Goal: Communication & Community: Answer question/provide support

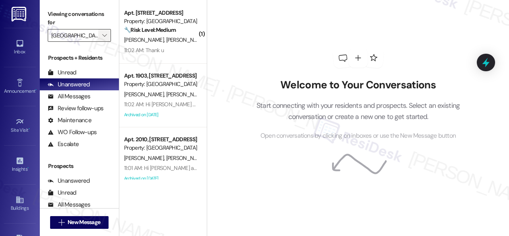
click at [104, 33] on icon "" at bounding box center [104, 35] width 4 height 6
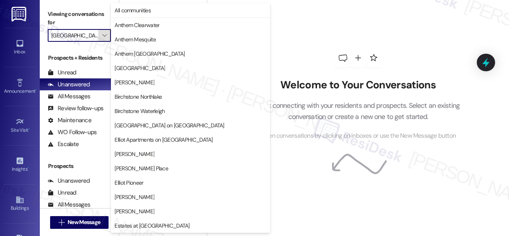
scroll to position [272, 0]
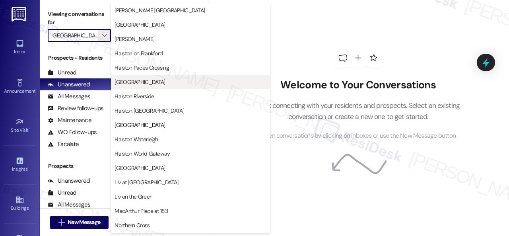
click at [126, 84] on span "[GEOGRAPHIC_DATA]" at bounding box center [140, 82] width 51 height 8
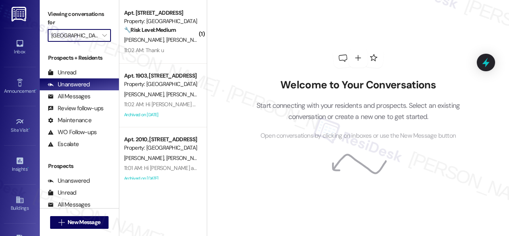
type input "[GEOGRAPHIC_DATA]"
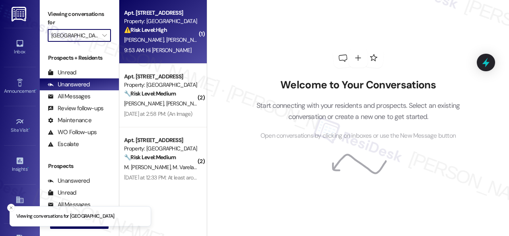
click at [187, 53] on div "9:53 AM: Hi [PERSON_NAME] 9:53 AM: Hi [PERSON_NAME]" at bounding box center [160, 50] width 75 height 10
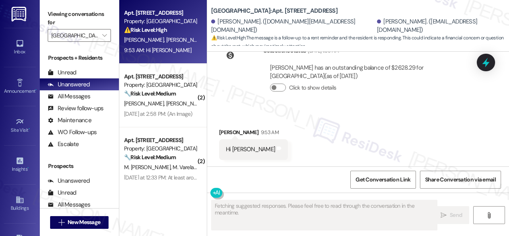
scroll to position [9828, 0]
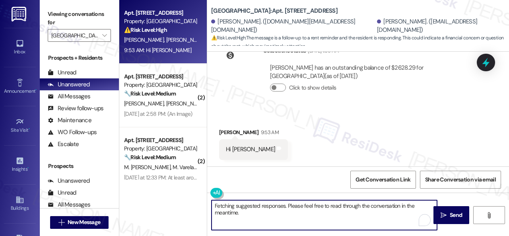
drag, startPoint x: 253, startPoint y: 218, endPoint x: 201, endPoint y: 195, distance: 56.7
click at [201, 195] on div "Apt. 212, 005 [GEOGRAPHIC_DATA] Property: [GEOGRAPHIC_DATA] Central ⚠️ Risk Lev…" at bounding box center [314, 118] width 390 height 236
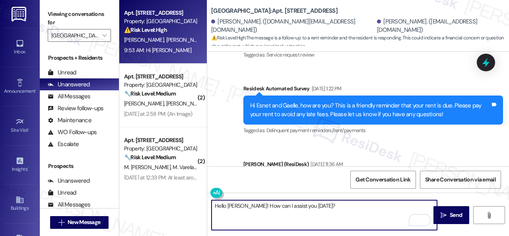
scroll to position [9430, 0]
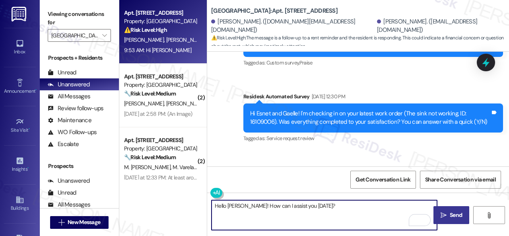
type textarea "Hello [PERSON_NAME]! How can I assist you [DATE]?"
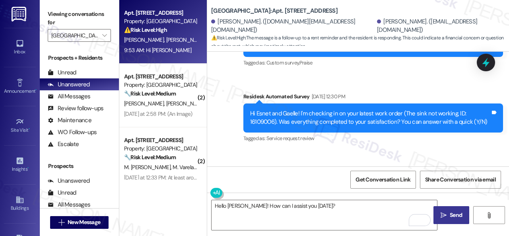
click at [457, 213] on span "Send" at bounding box center [456, 215] width 12 height 8
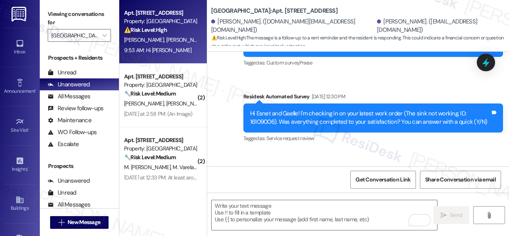
scroll to position [9828, 0]
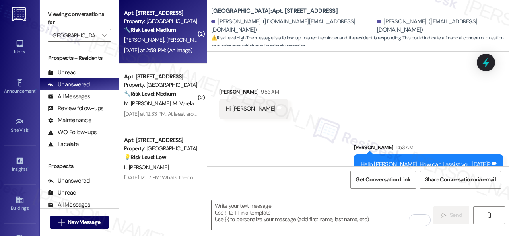
click at [177, 46] on div "[DATE] at 2:58 PM: (An Image) [DATE] at 2:58 PM: (An Image)" at bounding box center [160, 50] width 75 height 10
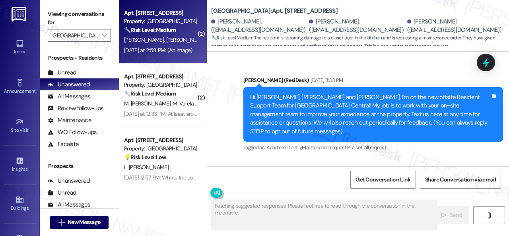
type textarea "Fetching suggested responses. Please feel free to read through the conversation…"
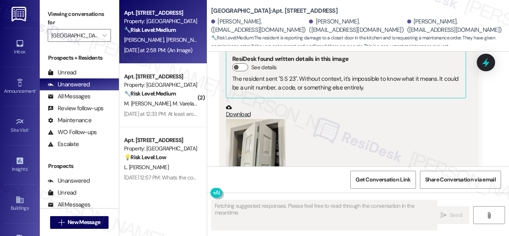
scroll to position [13399, 0]
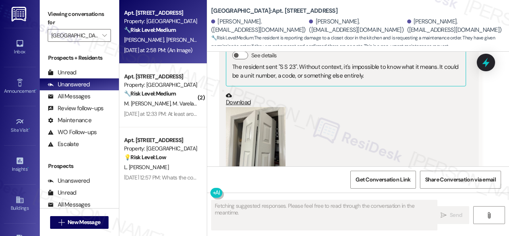
click at [253, 117] on button "Zoom image" at bounding box center [256, 147] width 60 height 80
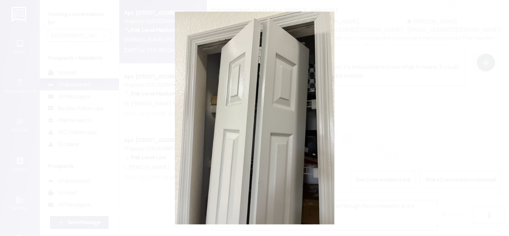
click at [276, 112] on button "Unzoom image" at bounding box center [254, 118] width 509 height 236
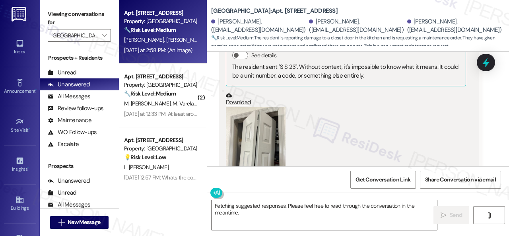
click at [259, 116] on button "Zoom image" at bounding box center [256, 147] width 60 height 80
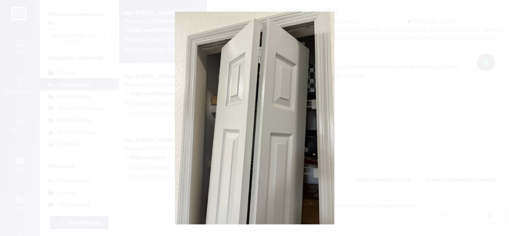
click at [288, 113] on button "Unzoom image" at bounding box center [254, 118] width 509 height 236
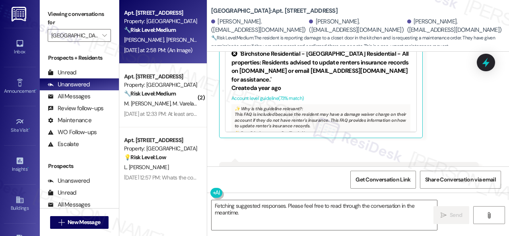
scroll to position [13240, 0]
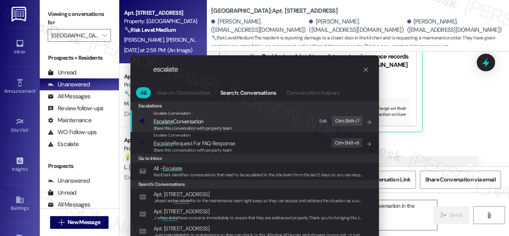
click at [321, 121] on div "Edit" at bounding box center [323, 121] width 8 height 8
drag, startPoint x: 191, startPoint y: 70, endPoint x: 123, endPoint y: 69, distance: 67.2
click at [123, 69] on div ".cls-1{fill:#0a055f;}.cls-2{fill:#0cc4c4;} resideskLogoBlueOrange escalate All …" at bounding box center [255, 155] width 268 height 216
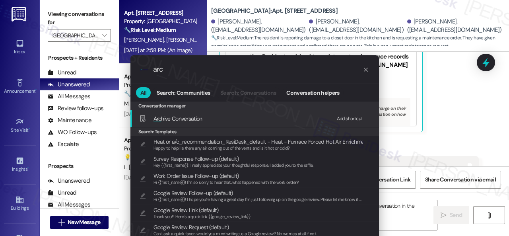
click at [342, 117] on div "Add shortcut" at bounding box center [350, 119] width 26 height 8
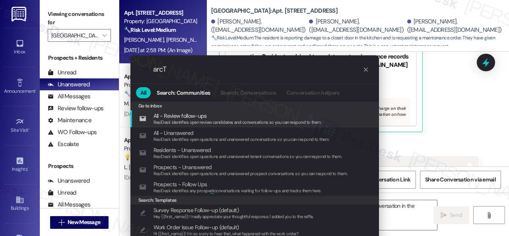
scroll to position [0, 0]
drag, startPoint x: 189, startPoint y: 72, endPoint x: 138, endPoint y: 70, distance: 51.3
click at [138, 70] on div ".cls-1{fill:#0a055f;}.cls-2{fill:#0cc4c4;} resideskLogoBlueOrange arcT" at bounding box center [254, 69] width 249 height 28
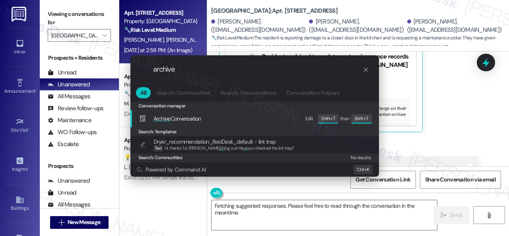
click at [312, 120] on div "Edit" at bounding box center [309, 119] width 8 height 8
drag, startPoint x: 183, startPoint y: 71, endPoint x: 125, endPoint y: 65, distance: 58.8
click at [125, 65] on div ".cls-1{fill:#0a055f;}.cls-2{fill:#0cc4c4;} resideskLogoBlueOrange archive All S…" at bounding box center [255, 115] width 268 height 137
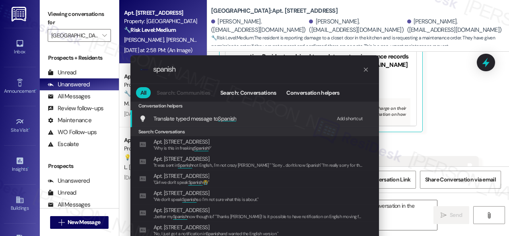
click at [347, 119] on div "Add shortcut" at bounding box center [350, 119] width 26 height 8
click at [106, 72] on div ".cls-1{fill:#0a055f;}.cls-2{fill:#0cc4c4;} resideskLogoBlueOrange spanish All S…" at bounding box center [254, 118] width 509 height 236
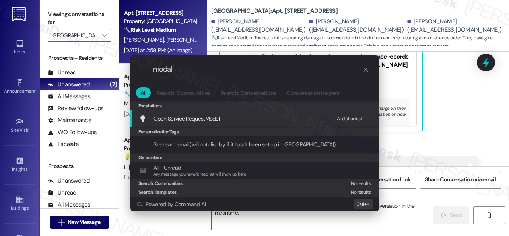
type input "modal"
click at [351, 115] on div "Add shortcut" at bounding box center [350, 119] width 26 height 8
click at [161, 117] on span "Open Service Request Modal" at bounding box center [187, 118] width 66 height 7
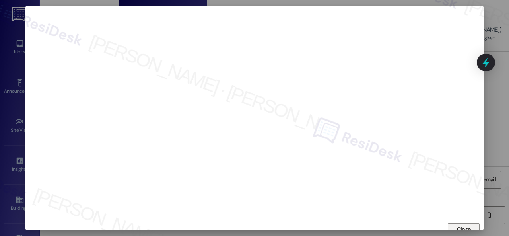
click at [461, 226] on span "Close" at bounding box center [464, 229] width 14 height 8
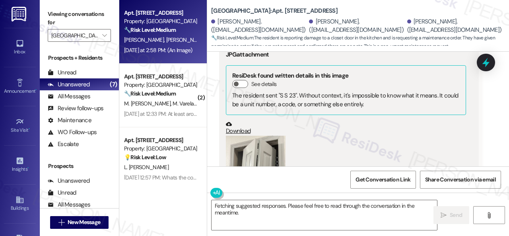
scroll to position [13439, 0]
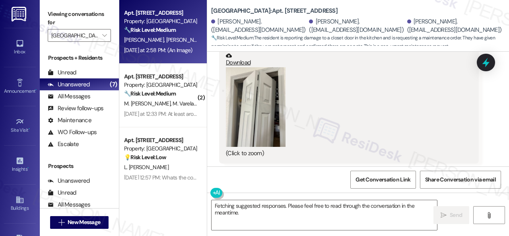
click at [261, 76] on button "Zoom image" at bounding box center [256, 107] width 60 height 80
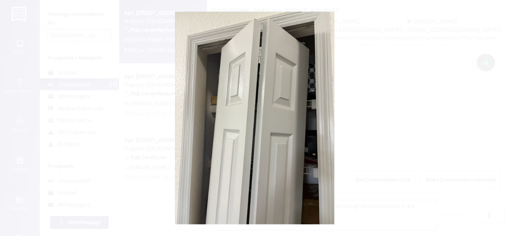
click at [297, 115] on button "Unzoom image" at bounding box center [254, 118] width 509 height 236
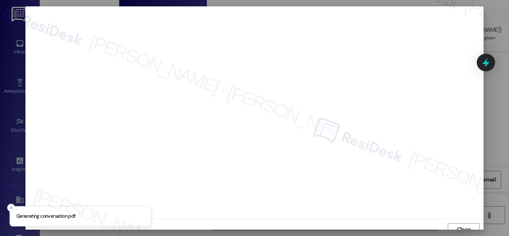
scroll to position [6, 0]
click at [473, 226] on button "Close" at bounding box center [464, 223] width 32 height 13
click at [463, 224] on span "Close" at bounding box center [464, 223] width 14 height 8
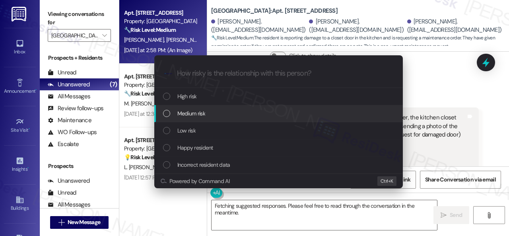
click at [187, 109] on div "Medium risk" at bounding box center [278, 113] width 249 height 17
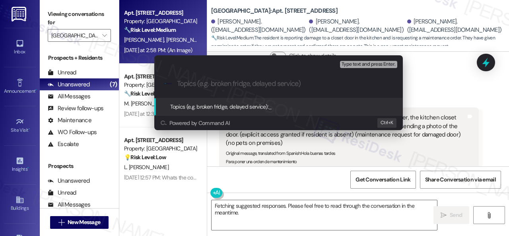
paste input "New work order/s submitted - Kitchen closet door issue"
type input "New work order/s submitted - Kitchen closet door issue"
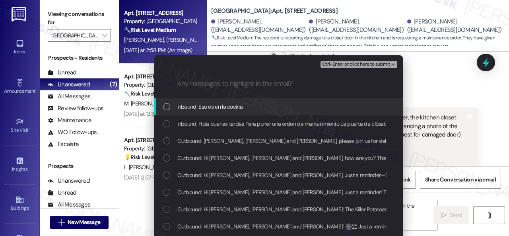
click at [210, 108] on span "Inbound: Eso es en la cocina" at bounding box center [209, 106] width 65 height 9
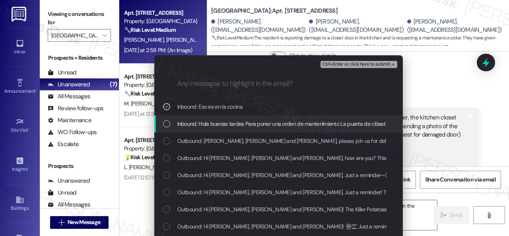
click at [210, 126] on span "Inbound: Hola buenas tardes Para poner una orden de mantenimiento La puerta de …" at bounding box center [396, 123] width 439 height 9
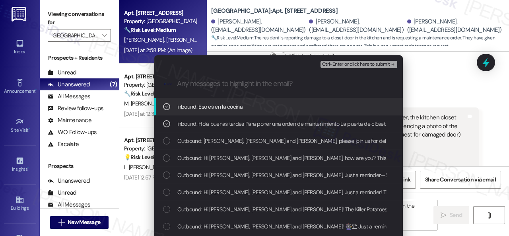
click at [349, 63] on span "Ctrl+Enter or click here to submit" at bounding box center [356, 65] width 68 height 6
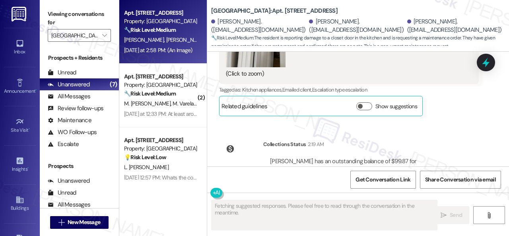
scroll to position [13436, 0]
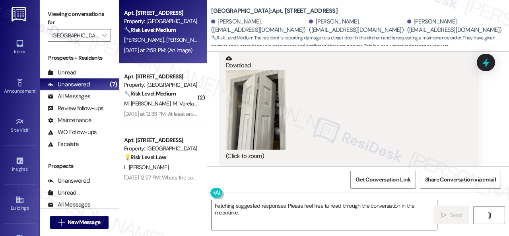
click at [458, 150] on div "Mayra Pena Yesterday at 2:58 PM Translated message: That is in the kitchen Orig…" at bounding box center [349, 79] width 260 height 239
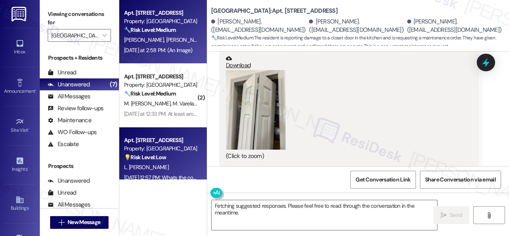
drag, startPoint x: 244, startPoint y: 215, endPoint x: 159, endPoint y: 152, distance: 105.2
click at [166, 167] on div "Apt. 308, 003 Halston Park Central Property: Halston Park Central 🔧 Risk Level:…" at bounding box center [314, 118] width 390 height 236
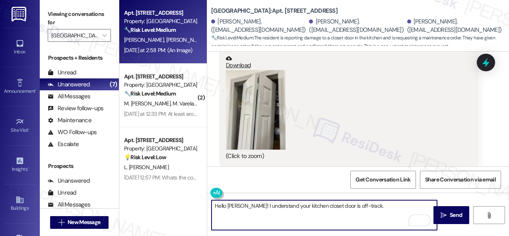
click at [345, 207] on textarea "Hello Mayra! I understand your kitchen closet door is off-track." at bounding box center [325, 215] width 226 height 30
click at [345, 206] on textarea "Hello Mayra! I understand your kitchen closet door is off-track." at bounding box center [325, 215] width 226 height 30
click at [364, 206] on textarea "Hello Mayra! I understand your kitchen closet door is off track." at bounding box center [325, 215] width 226 height 30
paste textarea "I've submitted a work order on your behalf and notified the site team. Please l…"
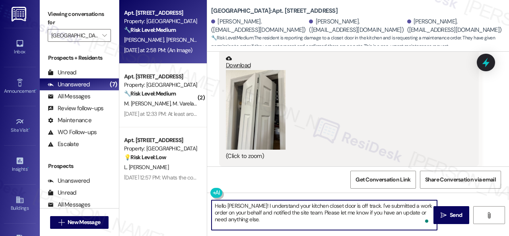
click at [308, 219] on textarea "Hello Mayra! I understand your kitchen closet door is off track. I've submitted…" at bounding box center [325, 215] width 226 height 30
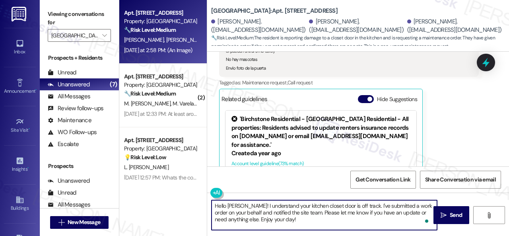
scroll to position [13277, 0]
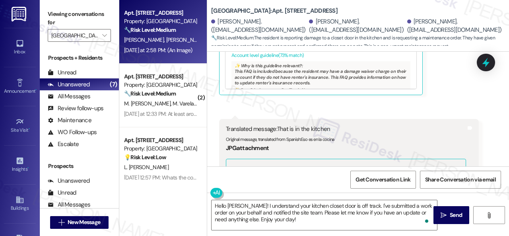
click at [304, 179] on div "Get Conversation Link Share Conversation via email" at bounding box center [358, 179] width 302 height 26
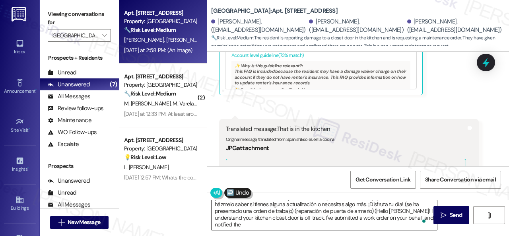
scroll to position [15, 0]
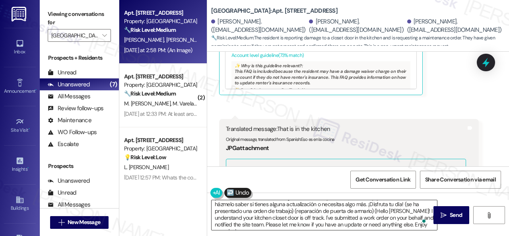
type textarea "Hola Mayra, entiendo que la puerta del armario de tu cocina está descarrilada. …"
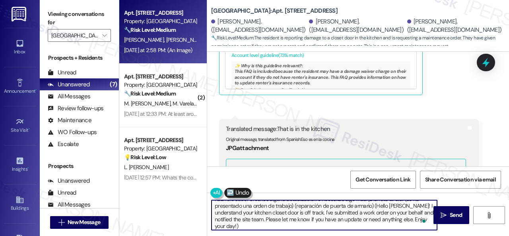
scroll to position [22, 0]
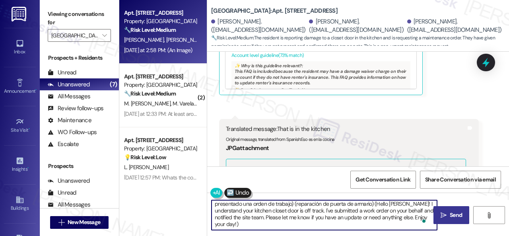
click at [451, 213] on span "Send" at bounding box center [456, 215] width 12 height 8
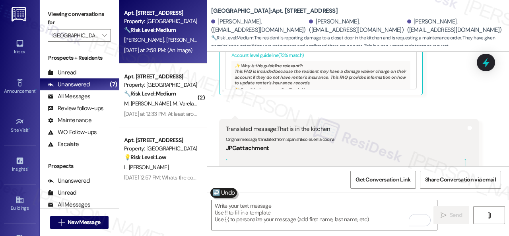
scroll to position [13436, 0]
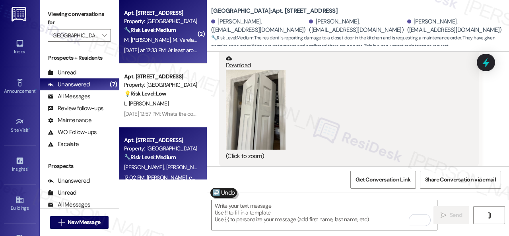
click at [176, 32] on strong "🔧 Risk Level: Medium" at bounding box center [150, 29] width 52 height 7
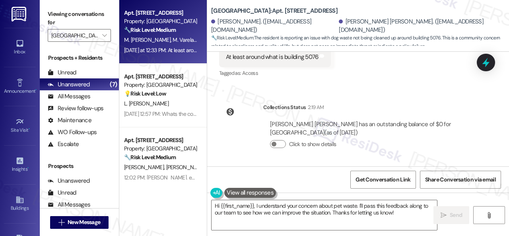
scroll to position [818, 0]
click at [267, 212] on textarea "Hi {{first_name}}, I understand your concern about pet waste. I'll pass this fe…" at bounding box center [325, 215] width 226 height 30
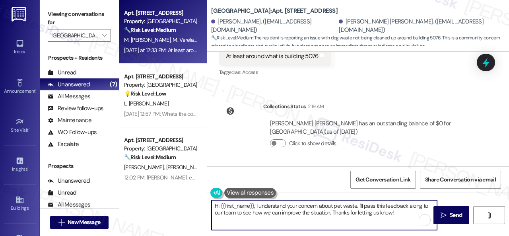
click at [267, 212] on textarea "Hi {{first_name}}, I understand your concern about pet waste. I'll pass this fe…" at bounding box center [325, 215] width 226 height 30
click at [218, 214] on textarea "Hi {{first_name}}, I understand your concern about pet waste. I'll pass this fe…" at bounding box center [325, 215] width 226 height 30
drag, startPoint x: 243, startPoint y: 210, endPoint x: 338, endPoint y: 211, distance: 94.7
click at [340, 212] on textarea "Hi {{first_name}}, I understand your concern about pet waste. I'll pass this fe…" at bounding box center [325, 215] width 226 height 30
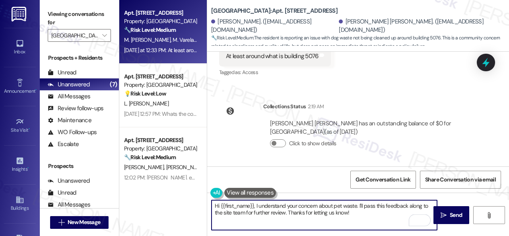
click at [355, 215] on textarea "Hi {{first_name}}, I understand your concern about pet waste. I'll pass this fe…" at bounding box center [325, 215] width 226 height 30
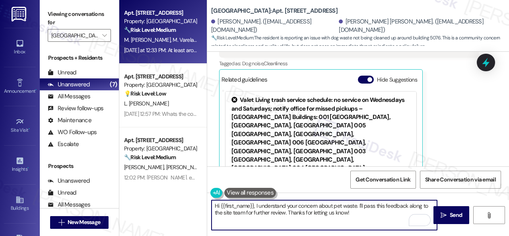
scroll to position [659, 0]
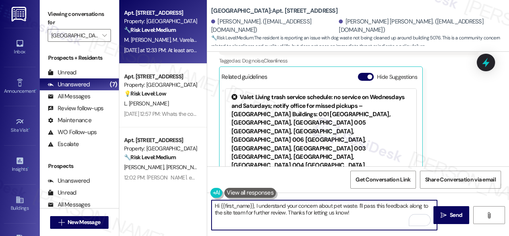
drag, startPoint x: 255, startPoint y: 204, endPoint x: 179, endPoint y: 197, distance: 76.6
click at [179, 197] on div "Apt. 311, 001 Halston Park Central Property: Halston Park Central 🔧 Risk Level:…" at bounding box center [314, 118] width 390 height 236
type textarea "I understand your concern about pet waste. I'll pass this feedback along to the…"
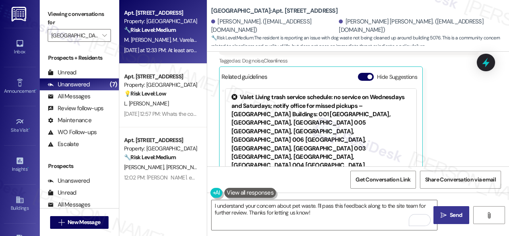
click at [450, 212] on span "Send" at bounding box center [456, 215] width 12 height 8
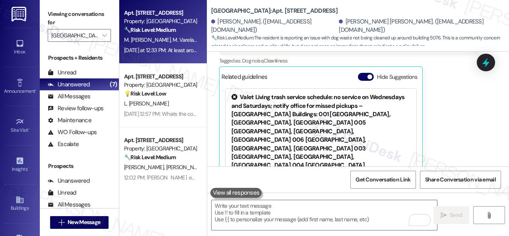
scroll to position [735, 0]
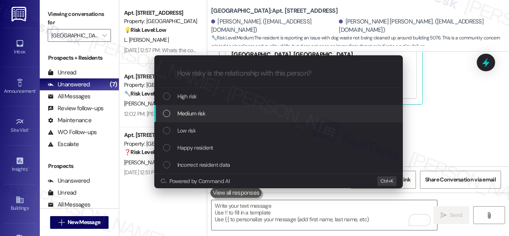
click at [193, 112] on span "Medium risk" at bounding box center [191, 113] width 28 height 9
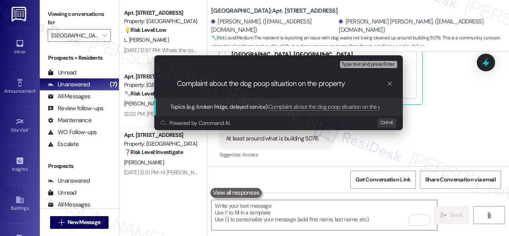
type input "Complaint about the dog poop situation on the property."
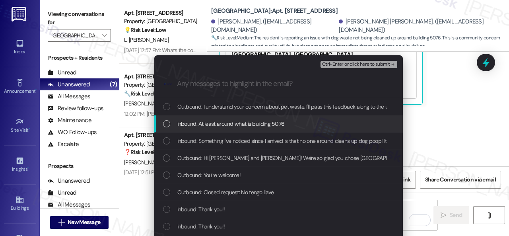
click at [235, 124] on span "Inbound: At least around what is building 5076" at bounding box center [230, 123] width 107 height 9
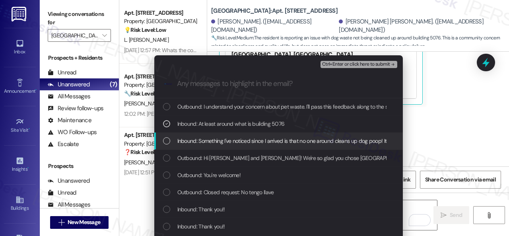
drag, startPoint x: 238, startPoint y: 140, endPoint x: 247, endPoint y: 133, distance: 11.1
click at [238, 140] on span "Inbound: Something I've noticed since I arrived is that no one around cleans up…" at bounding box center [422, 140] width 490 height 9
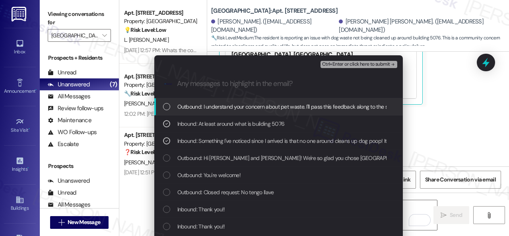
click at [335, 64] on span "Ctrl+Enter or click here to submit" at bounding box center [356, 65] width 68 height 6
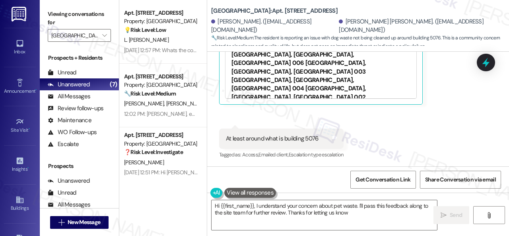
type textarea "Hi {{first_name}}, I understand your concern about pet waste. I'll pass this fe…"
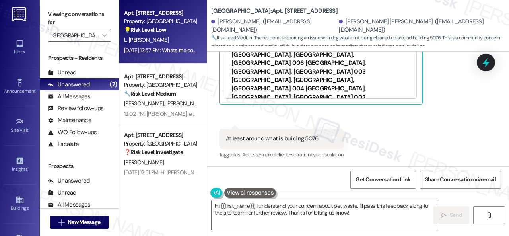
click at [169, 36] on div "L. Claude" at bounding box center [160, 40] width 75 height 10
type textarea "Fetching suggested responses. Please feel free to read through the conversation…"
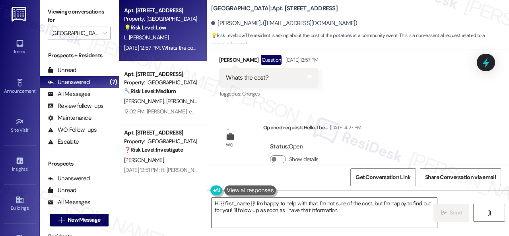
scroll to position [13338, 0]
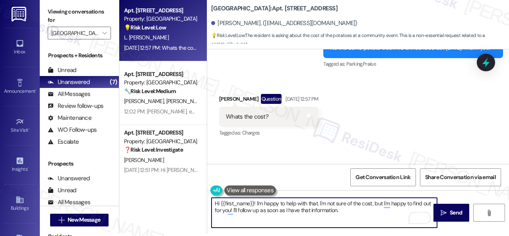
drag, startPoint x: 339, startPoint y: 209, endPoint x: 257, endPoint y: 202, distance: 82.2
click at [257, 202] on textarea "Hi {{first_name}}! I'm happy to help with that. I'm not sure of the cost, but I…" at bounding box center [325, 213] width 226 height 30
type textarea "Hi {{first_name}}! I apologize if I wasn't able to get back to you. I didn't re…"
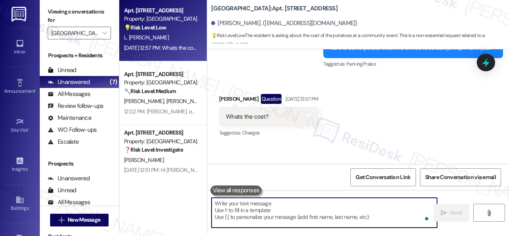
scroll to position [13342, 0]
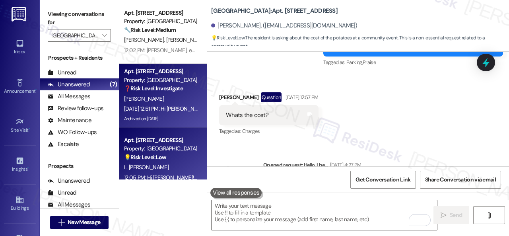
click at [167, 91] on strong "❓ Risk Level: Investigate" at bounding box center [153, 88] width 59 height 7
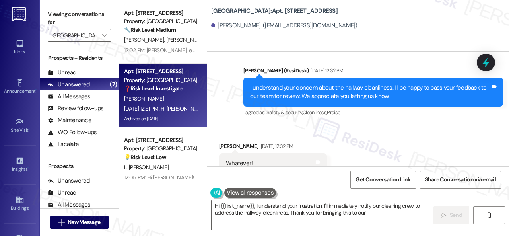
scroll to position [13445, 0]
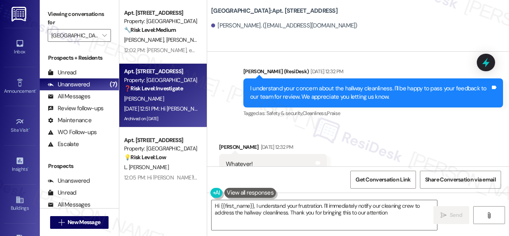
type textarea "Hi {{first_name}}, I understand your frustration. I'll immediately notify our c…"
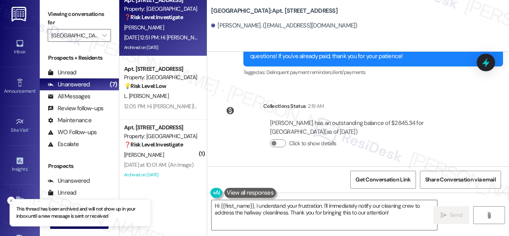
scroll to position [80, 0]
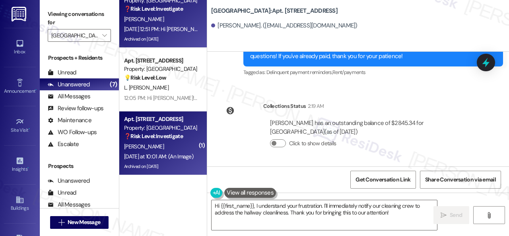
click at [190, 142] on div "[PERSON_NAME]" at bounding box center [160, 147] width 75 height 10
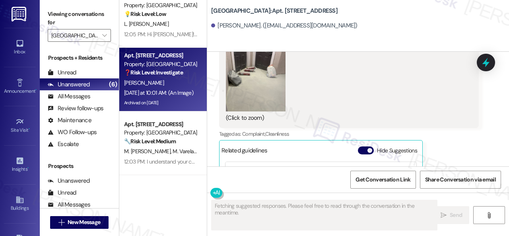
scroll to position [20537, 0]
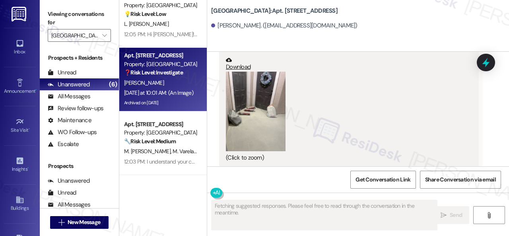
click at [261, 126] on button "Zoom image" at bounding box center [256, 112] width 60 height 80
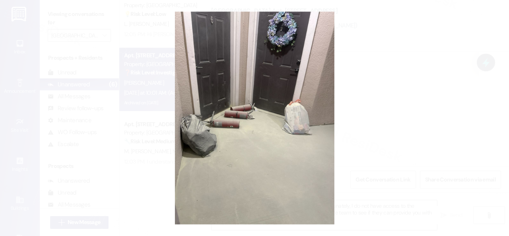
click at [289, 126] on button "Unzoom image" at bounding box center [254, 118] width 509 height 236
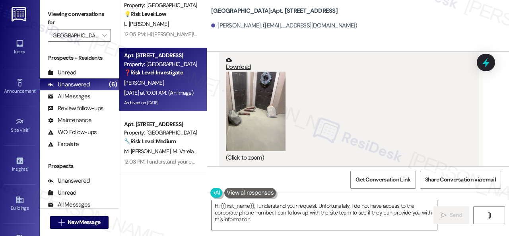
click at [257, 129] on button "Zoom image" at bounding box center [256, 112] width 60 height 80
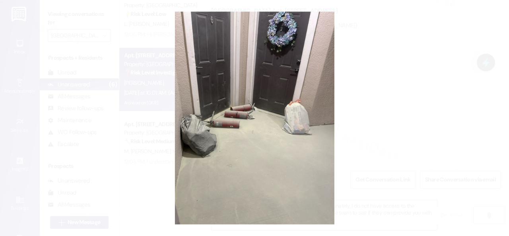
click at [280, 82] on button "Unzoom image" at bounding box center [254, 118] width 509 height 236
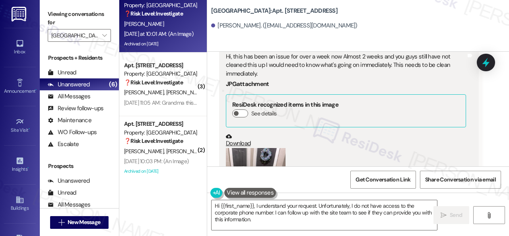
scroll to position [20458, 0]
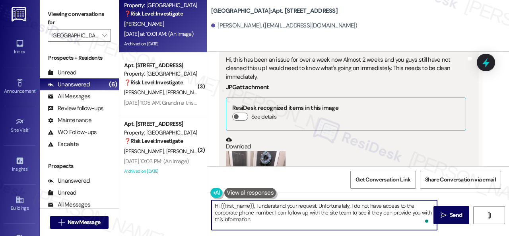
drag, startPoint x: 297, startPoint y: 207, endPoint x: 304, endPoint y: 217, distance: 12.2
click at [304, 217] on textarea "Hi {{first_name}}, I understand your request. Unfortunately, I do not have acce…" at bounding box center [325, 215] width 226 height 30
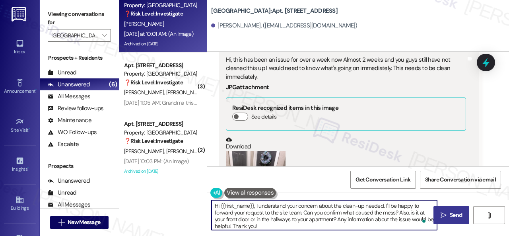
type textarea "Hi {{first_name}}, I understand your concern about the clean-up needed. I'll be…"
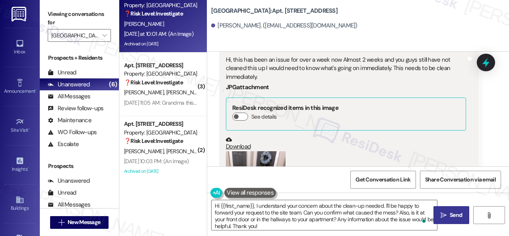
click at [456, 213] on span "Send" at bounding box center [456, 215] width 12 height 8
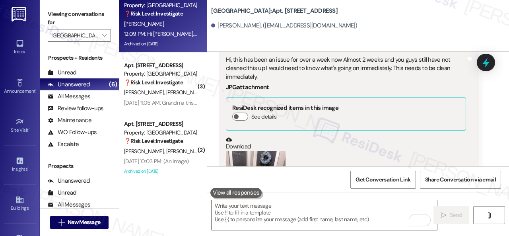
scroll to position [20694, 0]
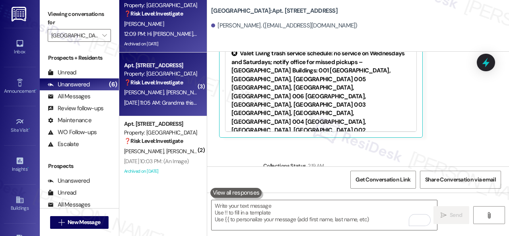
click at [187, 93] on div "M. Dawson M. Lindsey" at bounding box center [160, 93] width 75 height 10
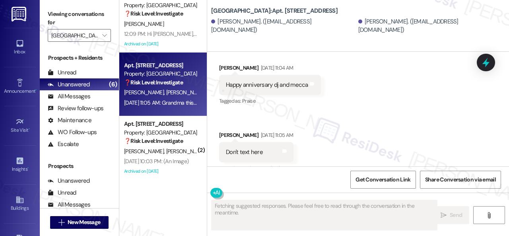
scroll to position [10288, 0]
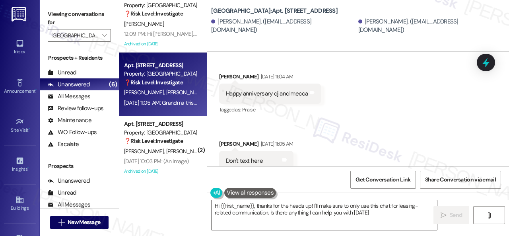
type textarea "Hi {{first_name}}, thanks for the heads up! I'll make sure to only use this cha…"
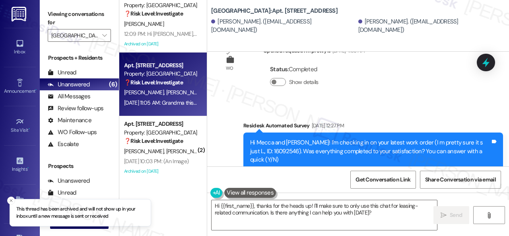
scroll to position [2, 0]
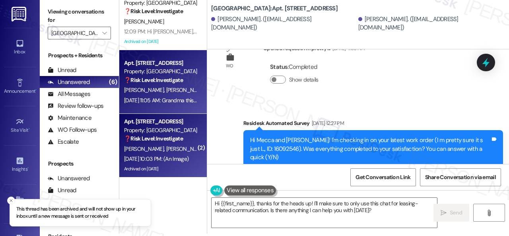
click at [182, 146] on div "D. Mead A. Boehme" at bounding box center [160, 149] width 75 height 10
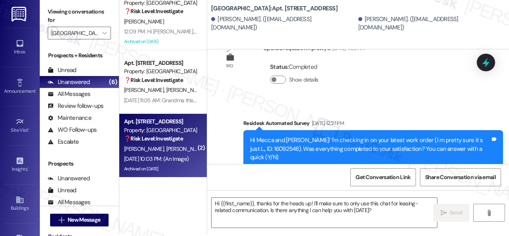
type textarea "Fetching suggested responses. Please feel free to read through the conversation…"
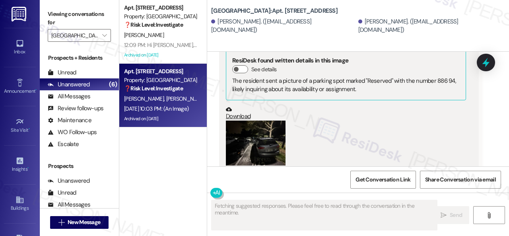
scroll to position [0, 0]
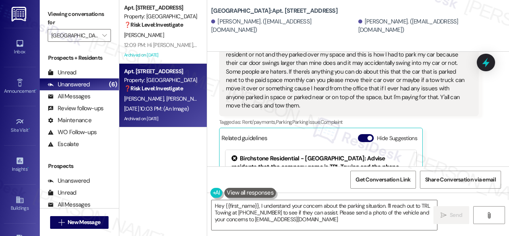
type textarea "Hey {{first_name}}, I understand your concern about the parking situation. I'll…"
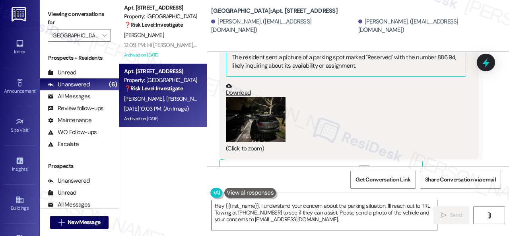
scroll to position [29525, 0]
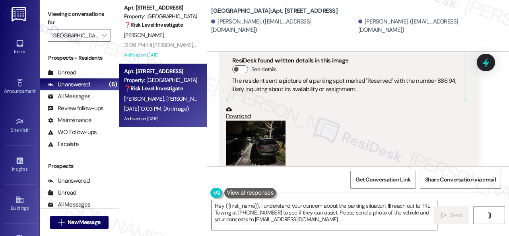
click at [270, 121] on button "Zoom image" at bounding box center [256, 143] width 60 height 45
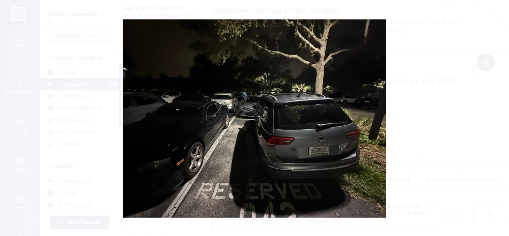
click at [273, 141] on button "Unzoom image" at bounding box center [254, 118] width 509 height 236
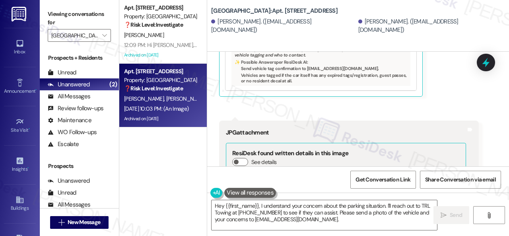
scroll to position [29486, 0]
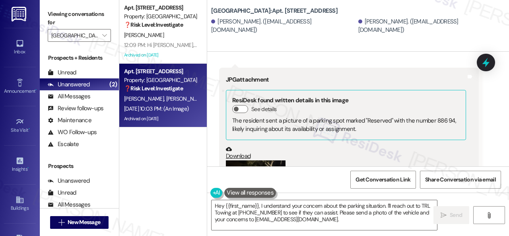
click at [226, 160] on button "Zoom image" at bounding box center [256, 182] width 60 height 45
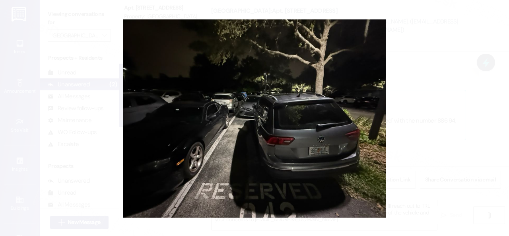
click at [257, 144] on button "Unzoom image" at bounding box center [254, 118] width 509 height 236
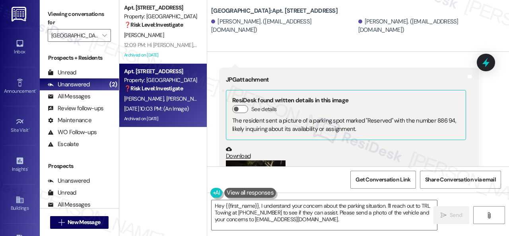
click at [261, 160] on button "Zoom image" at bounding box center [256, 182] width 60 height 45
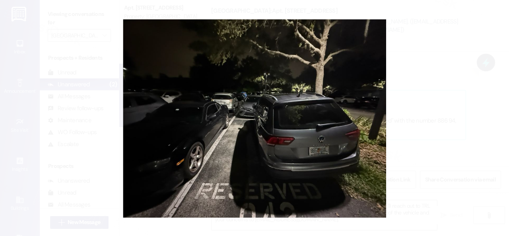
click at [261, 143] on button "Unzoom image" at bounding box center [254, 118] width 509 height 236
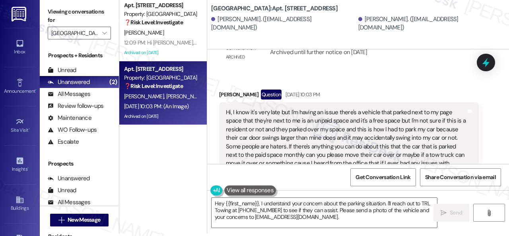
scroll to position [29207, 0]
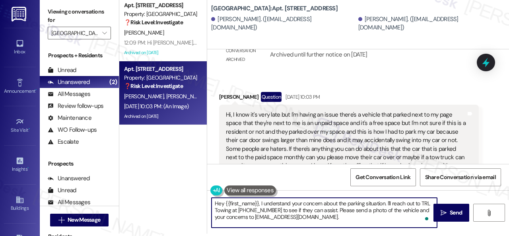
click at [263, 201] on textarea "Hey {{first_name}}, I understand your concern about the parking situation. I'll…" at bounding box center [325, 213] width 226 height 30
drag, startPoint x: 226, startPoint y: 201, endPoint x: 388, endPoint y: 222, distance: 164.1
click at [382, 231] on div "Hey {{first_name}}, I understand your concern about the parking situation. I'll…" at bounding box center [358, 220] width 302 height 60
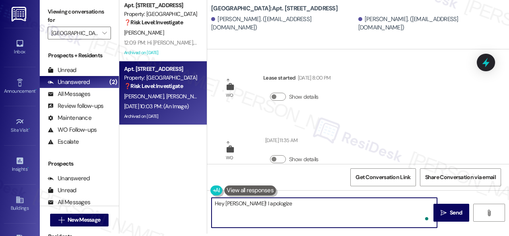
scroll to position [29207, 0]
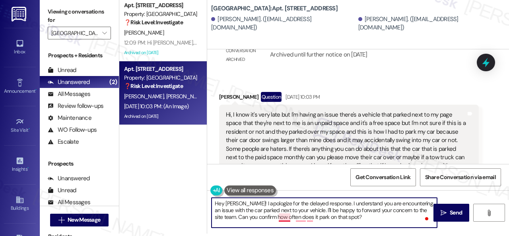
click at [283, 217] on textarea "Hey Danny! I apologize for the delayed response. I understand you are encounter…" at bounding box center [325, 213] width 226 height 30
click at [289, 216] on textarea "Hey Danny! I apologize for the delayed response. I understand you are encounter…" at bounding box center [325, 213] width 226 height 30
click at [299, 216] on textarea "Hey Danny! I apologize for the delayed response. I understand you are encounter…" at bounding box center [325, 213] width 226 height 30
click at [336, 218] on textarea "Hey Danny! I apologize for the delayed response. I understand you are encounter…" at bounding box center [325, 213] width 226 height 30
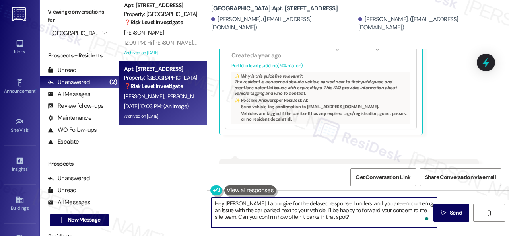
scroll to position [29486, 0]
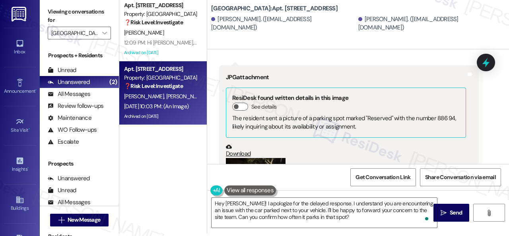
click at [274, 158] on button "Zoom image" at bounding box center [256, 180] width 60 height 45
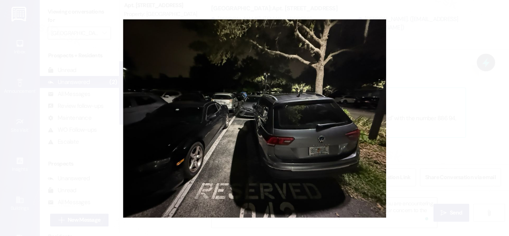
click at [251, 132] on button "Unzoom image" at bounding box center [254, 118] width 509 height 236
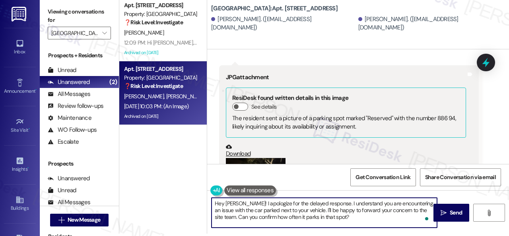
click at [337, 220] on textarea "Hey Danny! I apologize for the delayed response. I understand you are encounter…" at bounding box center [325, 213] width 226 height 30
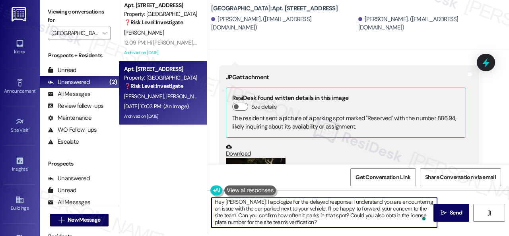
scroll to position [2, 0]
click at [320, 221] on textarea "Hey Danny! I apologize for the delayed response. I understand you are encounter…" at bounding box center [325, 213] width 226 height 30
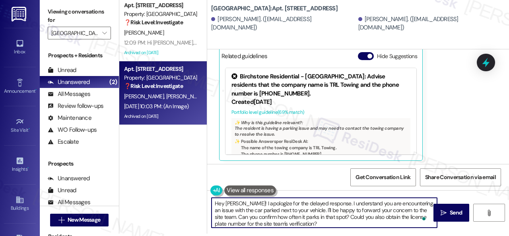
scroll to position [29605, 0]
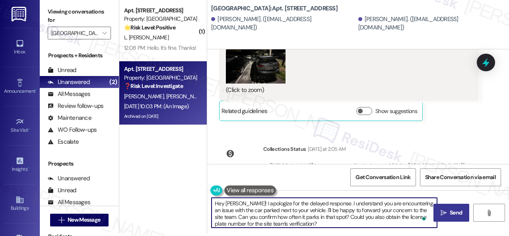
type textarea "Hey Danny! I apologize for the delayed response. I understand you are encounter…"
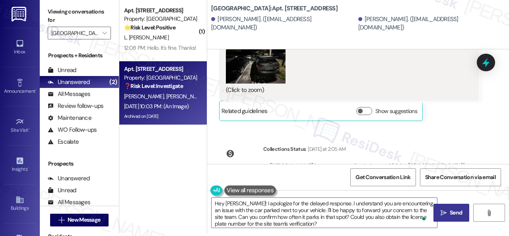
click at [455, 207] on button " Send" at bounding box center [452, 213] width 36 height 18
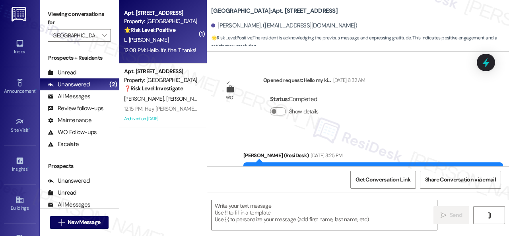
scroll to position [13569, 0]
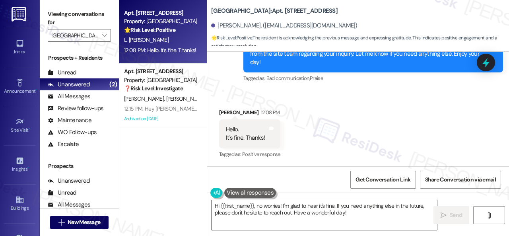
drag, startPoint x: 356, startPoint y: 213, endPoint x: 127, endPoint y: 177, distance: 231.9
click at [139, 181] on div "Apt. 317, 001 Halston Park Central Property: Halston Park Central 🌟 Risk Level:…" at bounding box center [314, 118] width 390 height 236
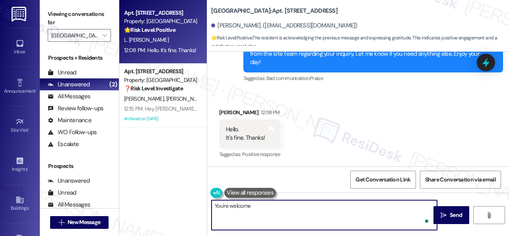
type textarea "You're welcome."
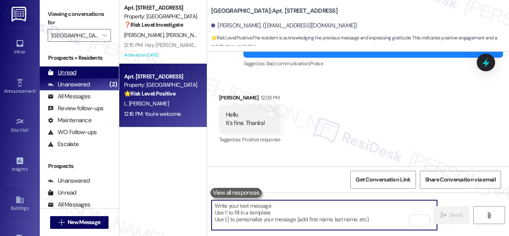
scroll to position [13568, 0]
click at [63, 73] on div "Unread" at bounding box center [62, 72] width 29 height 8
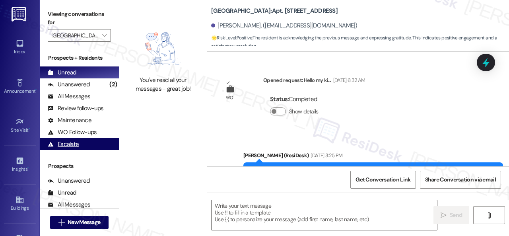
type textarea "Fetching suggested responses. Please feel free to read through the conversation…"
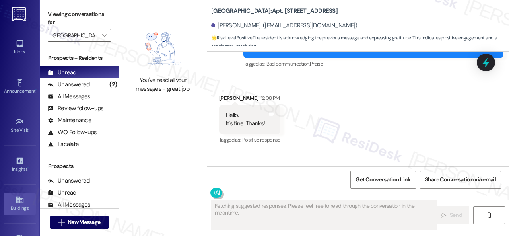
click at [18, 206] on div "Buildings" at bounding box center [20, 208] width 40 height 8
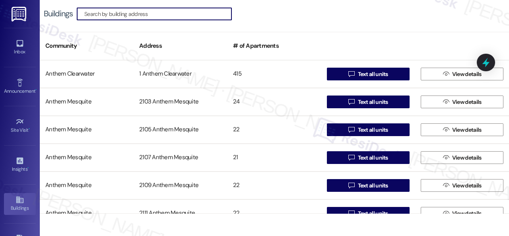
click at [132, 15] on input at bounding box center [157, 13] width 147 height 11
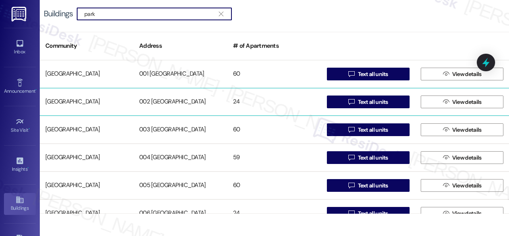
type input "park"
click at [86, 99] on div "[GEOGRAPHIC_DATA]" at bounding box center [87, 102] width 94 height 16
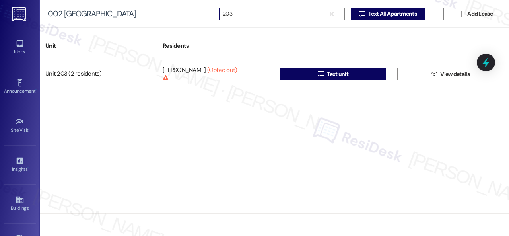
type input "203"
click at [332, 12] on icon "" at bounding box center [331, 14] width 4 height 6
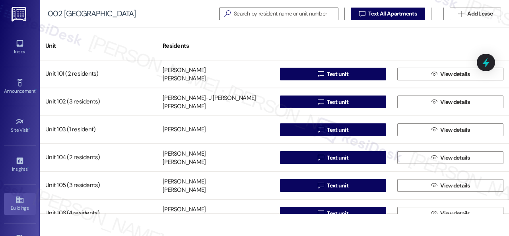
click at [14, 206] on div "Buildings" at bounding box center [20, 208] width 40 height 8
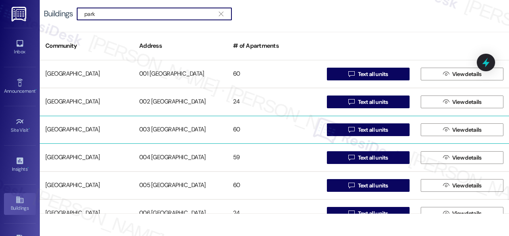
type input "park"
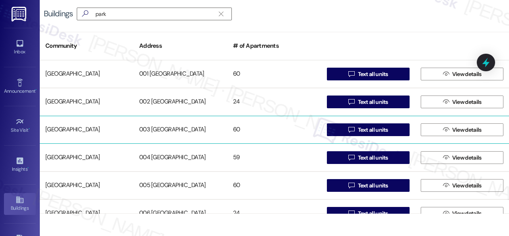
click at [76, 129] on div "[GEOGRAPHIC_DATA]" at bounding box center [87, 130] width 94 height 16
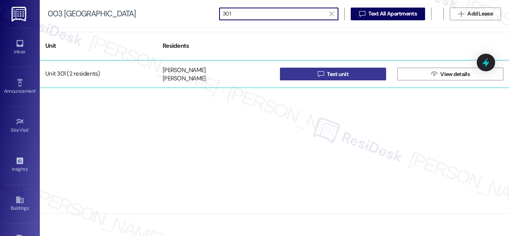
type input "301"
click at [301, 74] on button " Text unit" at bounding box center [333, 74] width 106 height 13
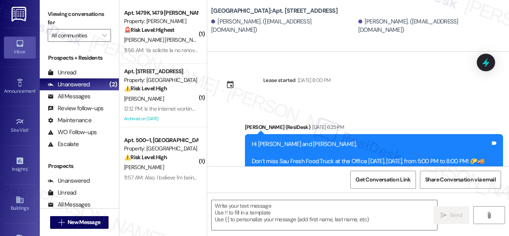
type textarea "Fetching suggested responses. Please feel free to read through the conversation…"
click at [242, 208] on textarea at bounding box center [325, 215] width 226 height 30
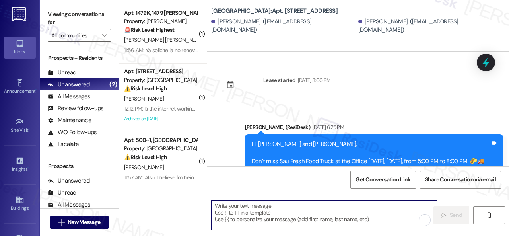
paste textarea "Hi [Name], just following up to make sure we didn’t miss your input on the pack…"
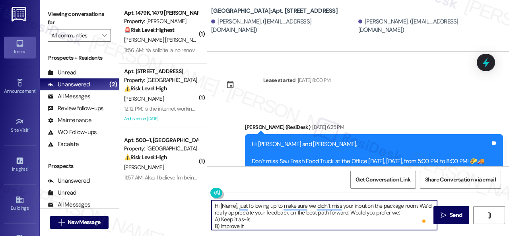
click at [420, 215] on textarea "Hi [Name], just following up to make sure we didn’t miss your input on the pack…" at bounding box center [325, 215] width 226 height 30
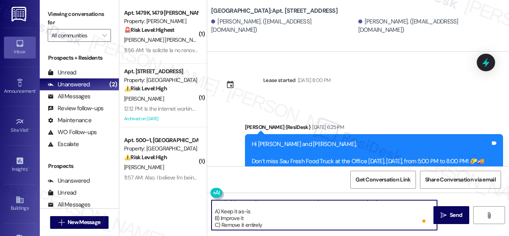
scroll to position [22, 0]
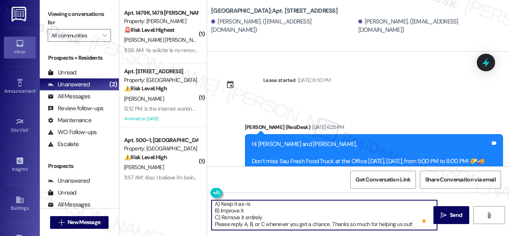
click at [273, 218] on textarea "Hi [Name], just following up to make sure we didn’t miss your input on the pack…" at bounding box center [325, 215] width 226 height 30
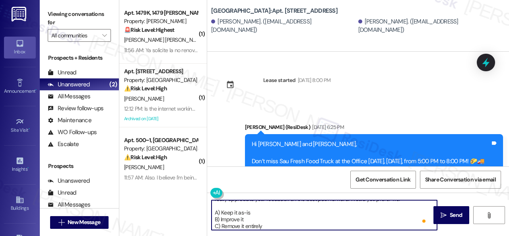
scroll to position [0, 0]
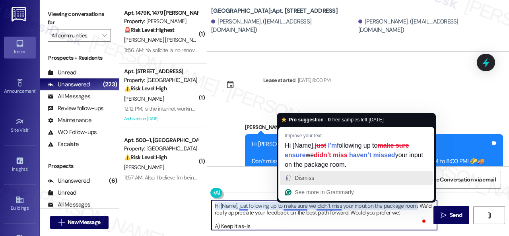
click at [301, 178] on span "Dismiss" at bounding box center [304, 178] width 19 height 6
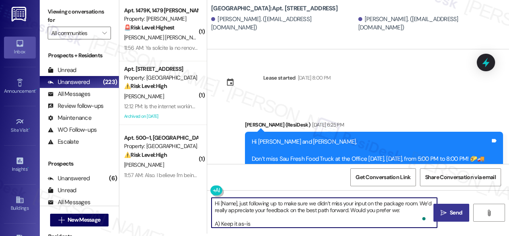
type textarea "Hi [Name], just following up to make sure we didn’t miss your input on the pack…"
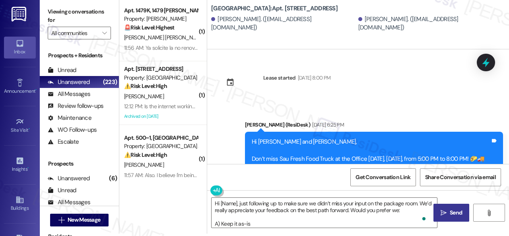
click at [455, 211] on span "Send" at bounding box center [456, 212] width 12 height 8
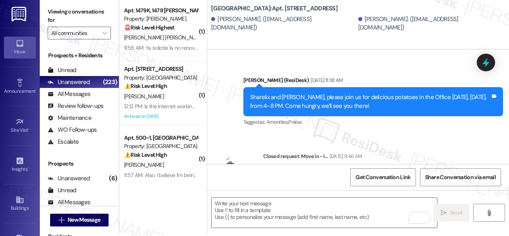
scroll to position [949, 0]
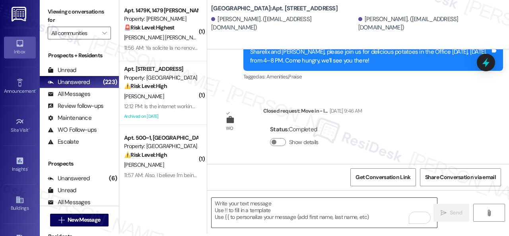
click at [274, 214] on textarea "To enrich screen reader interactions, please activate Accessibility in Grammarl…" at bounding box center [325, 213] width 226 height 30
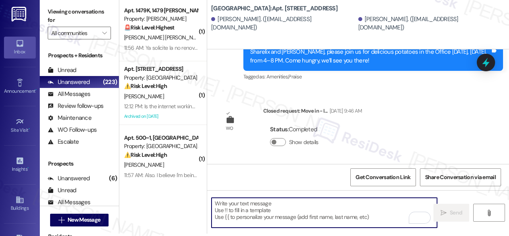
paste textarea "Hi {{first_name}}, just following up to make sure we didn’t miss your input on …"
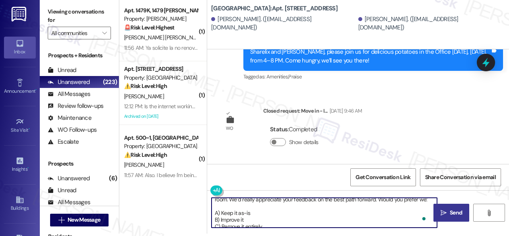
scroll to position [29, 0]
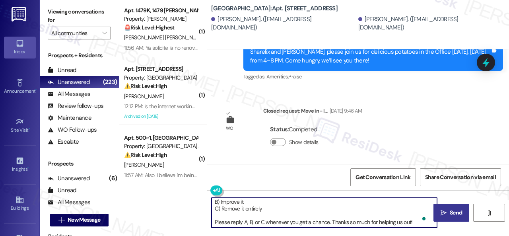
type textarea "Hi {{first_name}}, just following up to make sure we didn’t miss your input on …"
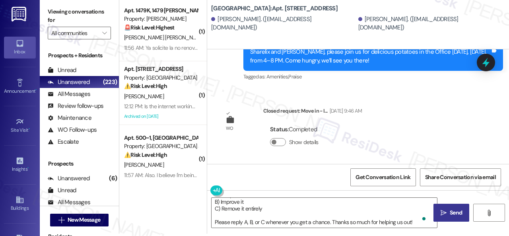
click at [441, 212] on icon "" at bounding box center [444, 213] width 6 height 6
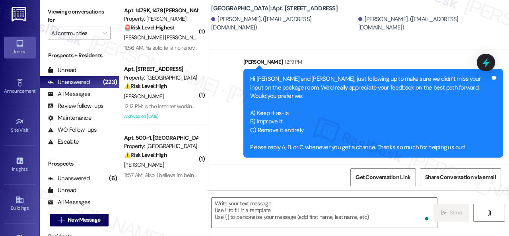
scroll to position [1064, 0]
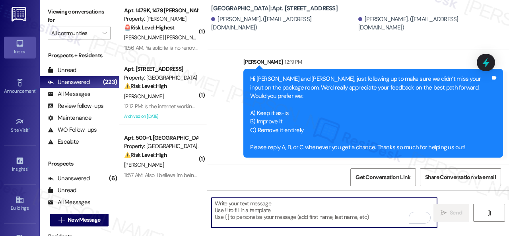
click at [274, 214] on textarea "To enrich screen reader interactions, please activate Accessibility in Grammarl…" at bounding box center [325, 213] width 226 height 30
paste textarea "Hi {{first_name}}, just following up to make sure we didn’t miss your input on …"
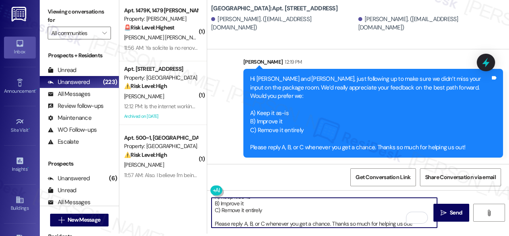
scroll to position [27, 0]
type textarea "Hi {{first_name}}, just following up to make sure we didn’t miss your input on …"
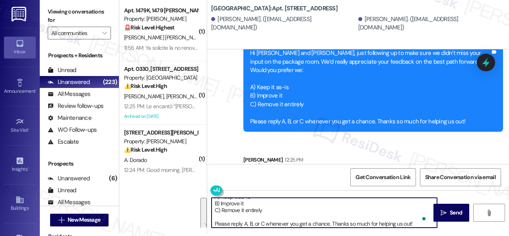
scroll to position [27, 0]
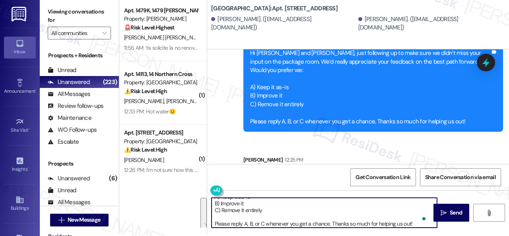
scroll to position [27, 0]
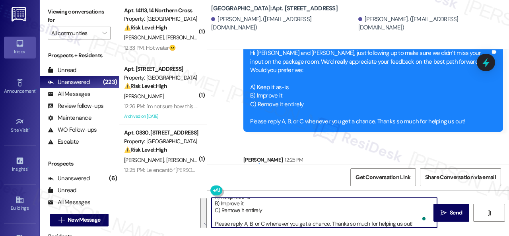
scroll to position [27, 0]
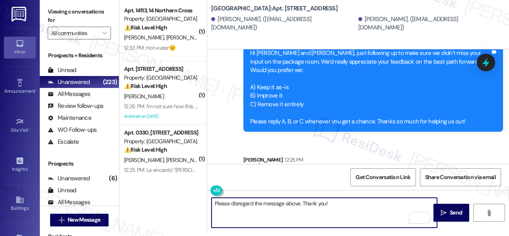
drag, startPoint x: 344, startPoint y: 206, endPoint x: 180, endPoint y: 222, distance: 164.7
click at [181, 222] on div "( 1 ) Apt. 14113, 14 Northern Cross Property: Northern Cross ⚠️ Risk Level: Hig…" at bounding box center [314, 116] width 390 height 236
type textarea "Please disregard the message above. Thank you!"
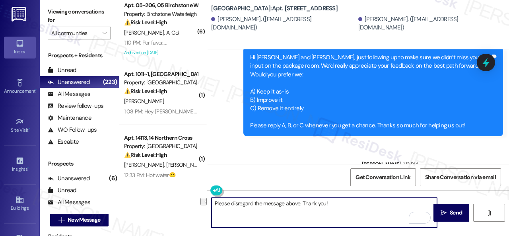
scroll to position [1235, 0]
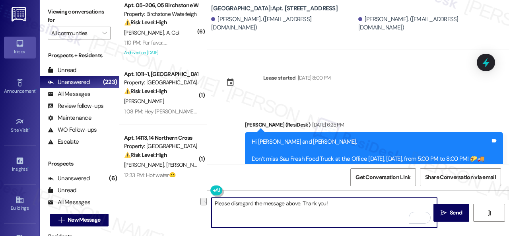
scroll to position [1235, 0]
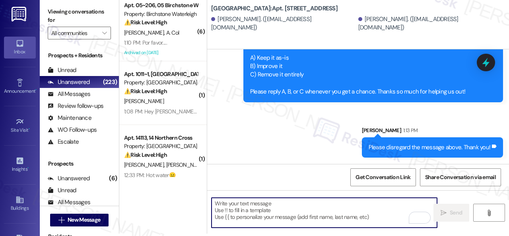
click at [283, 143] on div "Sent via SMS [PERSON_NAME] 12:19 PM Hi [PERSON_NAME] and [PERSON_NAME], just fo…" at bounding box center [358, 12] width 302 height 303
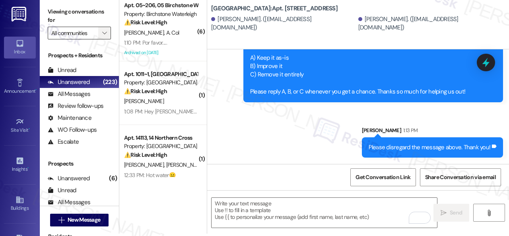
click at [101, 35] on span "" at bounding box center [105, 33] width 8 height 13
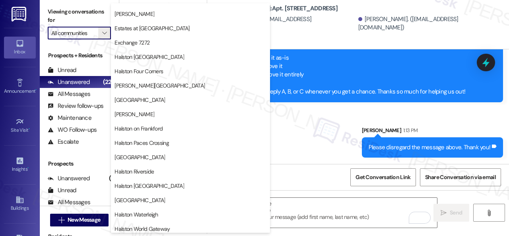
scroll to position [199, 0]
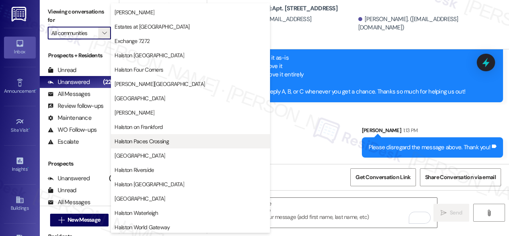
click at [151, 144] on span "Halston Paces Crossing" at bounding box center [142, 141] width 54 height 8
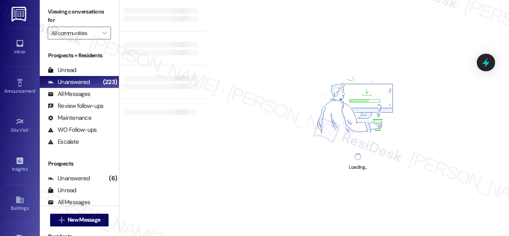
type input "Halston Paces Crossing"
